Goal: Navigation & Orientation: Find specific page/section

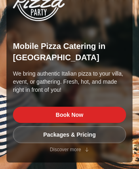
scroll to position [3153, 0]
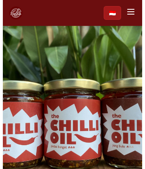
scroll to position [1333, 0]
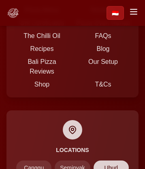
click at [93, 160] on span "Ubud" at bounding box center [110, 167] width 35 height 15
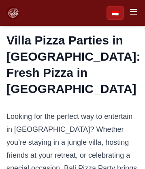
scroll to position [1957, 0]
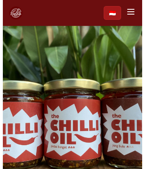
scroll to position [1333, 0]
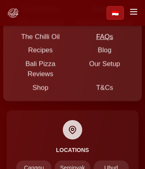
click at [96, 33] on link "FAQs" at bounding box center [104, 36] width 17 height 7
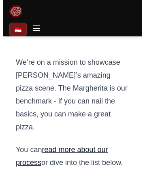
scroll to position [1562, 0]
